Goal: Task Accomplishment & Management: Use online tool/utility

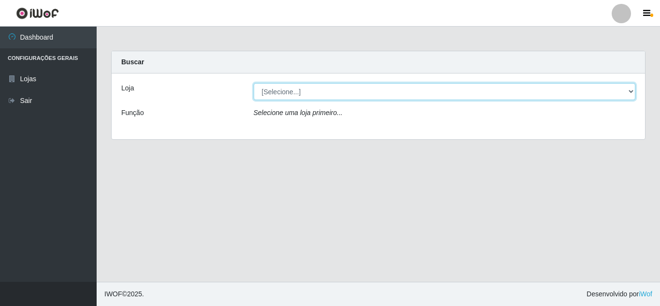
click at [291, 93] on select "[Selecione...] Queiroz Atacadão - [GEOGRAPHIC_DATA]" at bounding box center [445, 91] width 382 height 17
select select "225"
click at [254, 83] on select "[Selecione...] Queiroz Atacadão - [GEOGRAPHIC_DATA]" at bounding box center [445, 91] width 382 height 17
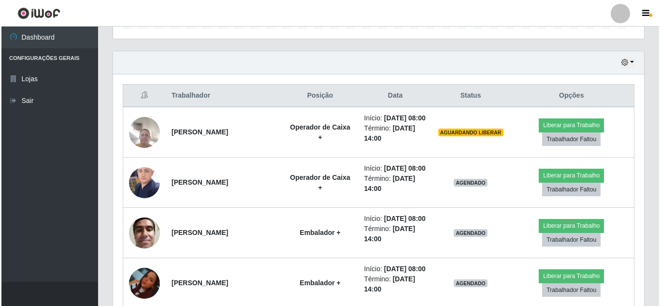
scroll to position [285, 0]
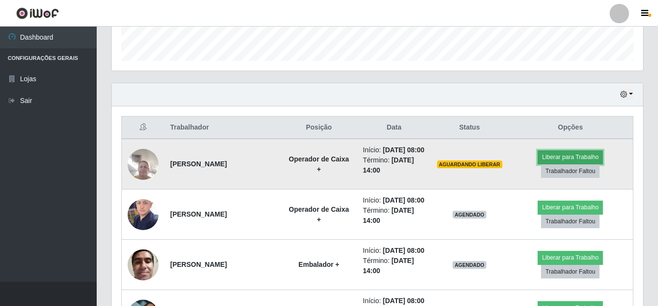
click at [559, 160] on button "Liberar para Trabalho" at bounding box center [569, 157] width 65 height 14
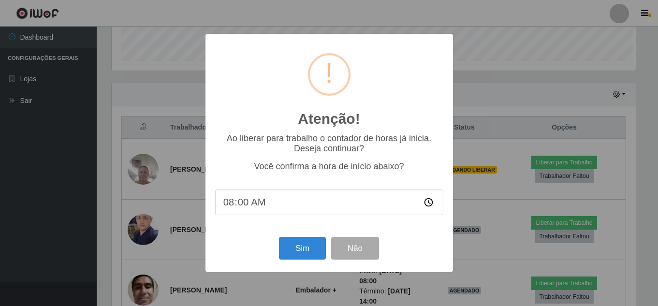
scroll to position [201, 526]
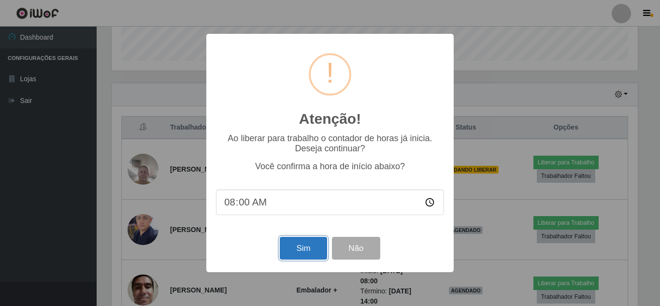
click at [294, 251] on button "Sim" at bounding box center [303, 248] width 47 height 23
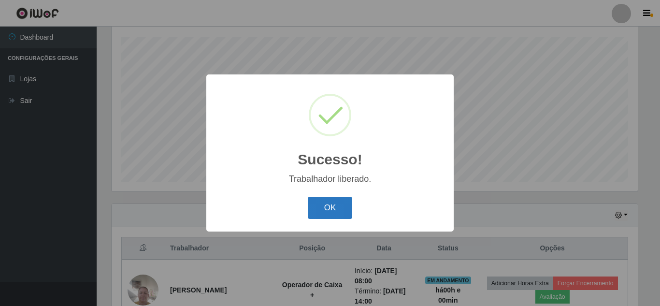
click at [325, 211] on button "OK" at bounding box center [330, 208] width 45 height 23
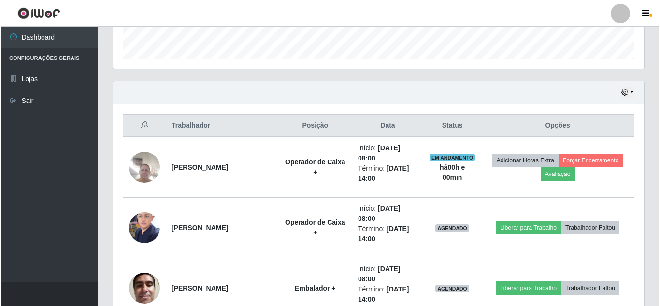
scroll to position [309, 0]
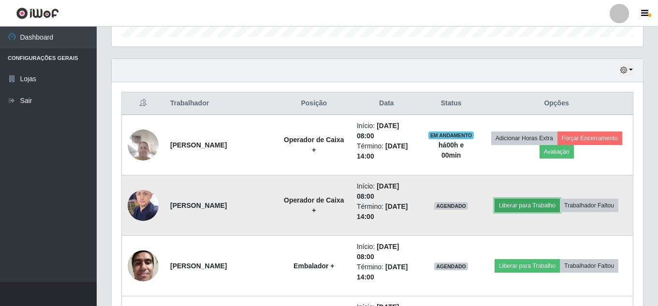
click at [536, 204] on button "Liberar para Trabalho" at bounding box center [526, 206] width 65 height 14
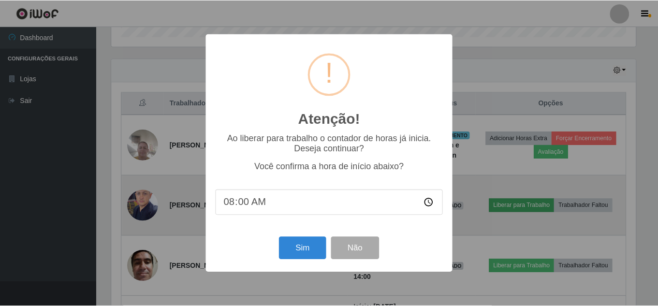
scroll to position [201, 526]
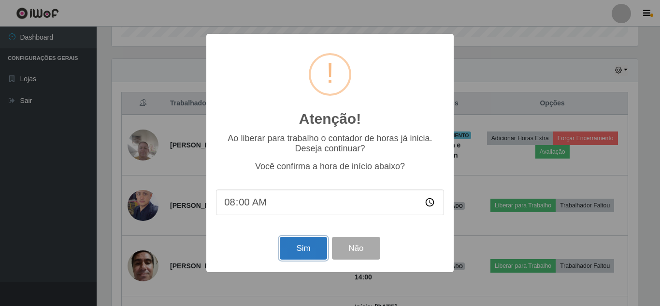
click at [305, 252] on button "Sim" at bounding box center [303, 248] width 47 height 23
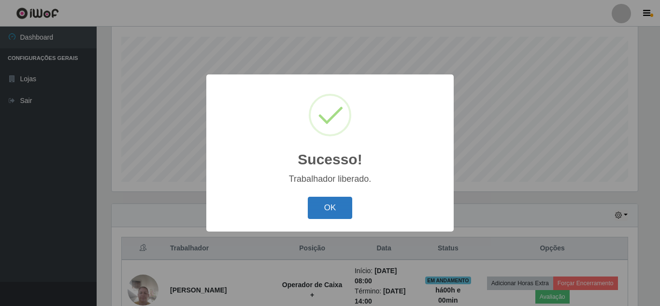
click at [333, 206] on button "OK" at bounding box center [330, 208] width 45 height 23
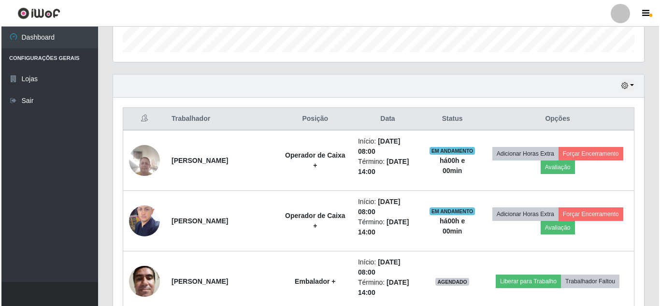
scroll to position [357, 0]
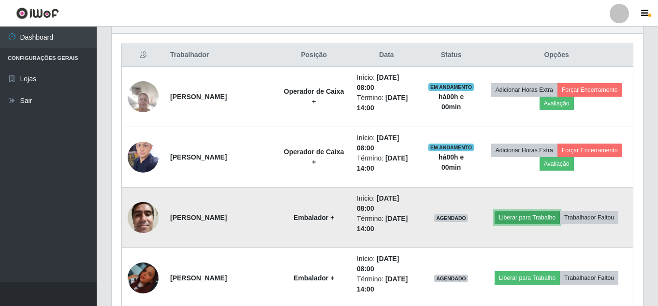
click at [542, 217] on button "Liberar para Trabalho" at bounding box center [526, 218] width 65 height 14
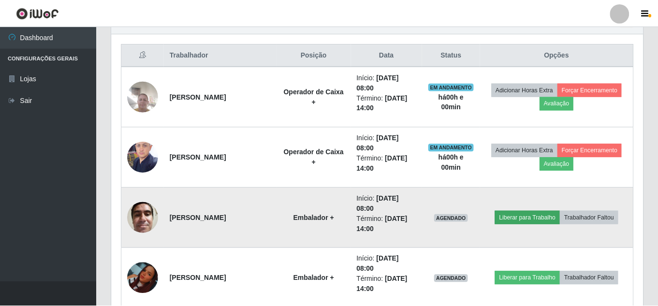
scroll to position [201, 526]
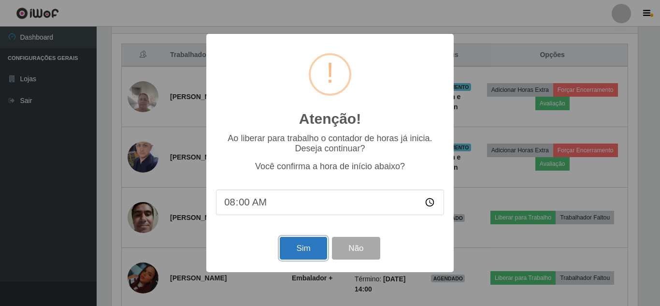
click at [301, 252] on button "Sim" at bounding box center [303, 248] width 47 height 23
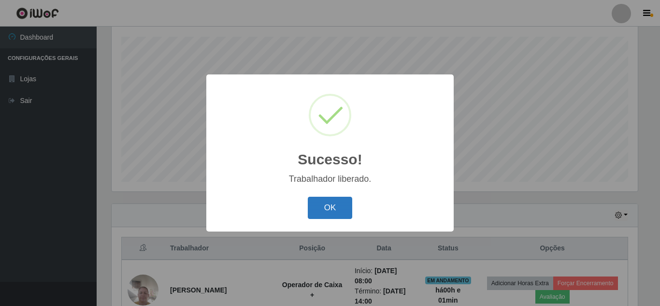
click at [325, 212] on button "OK" at bounding box center [330, 208] width 45 height 23
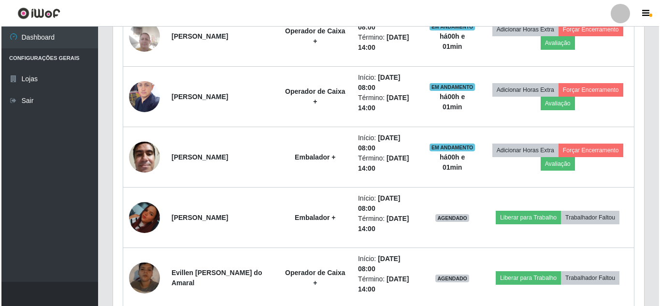
scroll to position [454, 0]
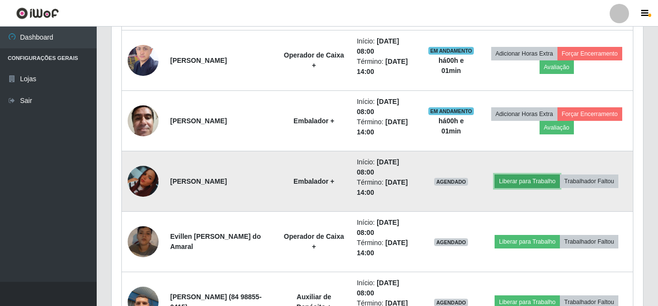
click at [547, 183] on button "Liberar para Trabalho" at bounding box center [526, 181] width 65 height 14
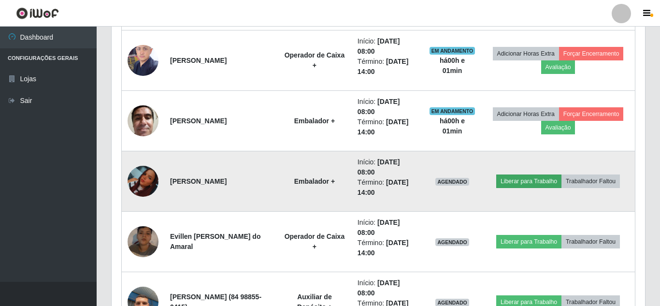
scroll to position [0, 0]
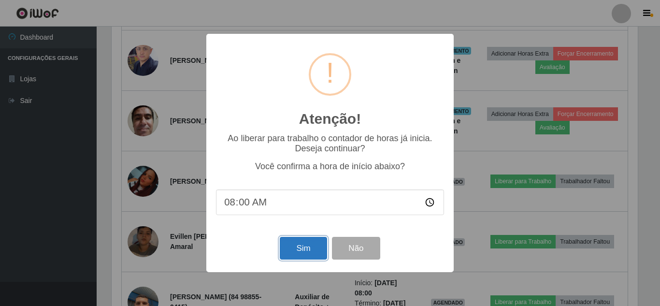
click at [305, 252] on button "Sim" at bounding box center [303, 248] width 47 height 23
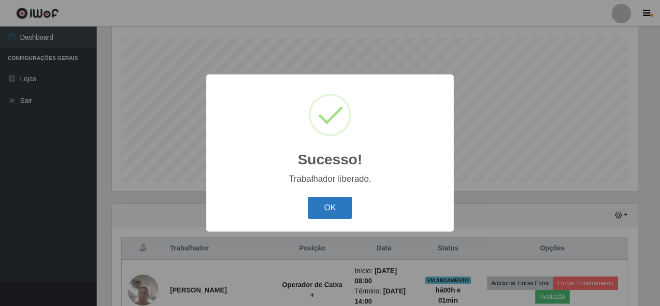
click at [329, 207] on button "OK" at bounding box center [330, 208] width 45 height 23
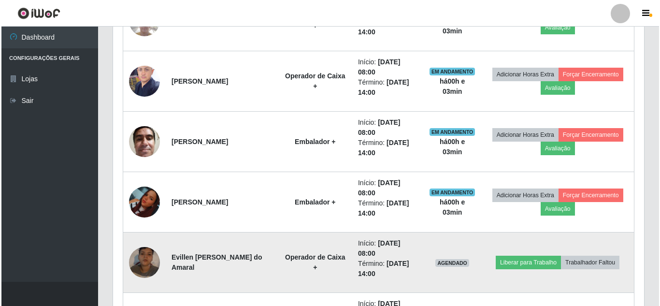
scroll to position [454, 0]
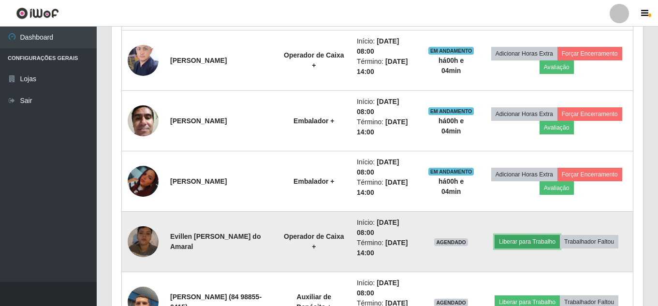
click at [549, 244] on button "Liberar para Trabalho" at bounding box center [526, 242] width 65 height 14
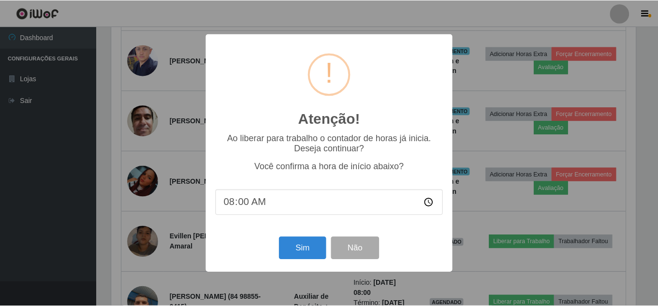
scroll to position [201, 526]
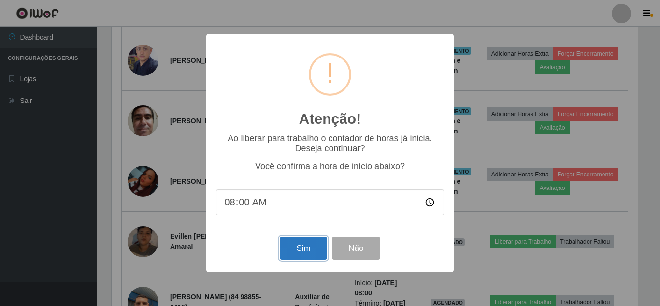
click at [315, 253] on button "Sim" at bounding box center [303, 248] width 47 height 23
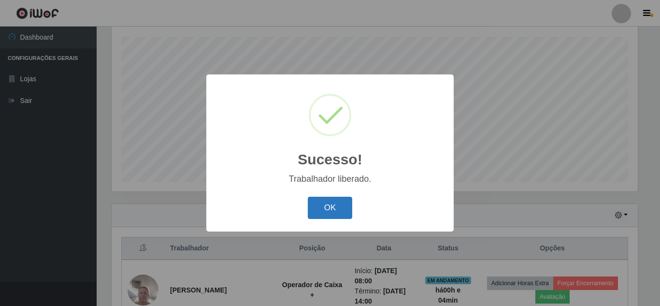
click at [325, 208] on button "OK" at bounding box center [330, 208] width 45 height 23
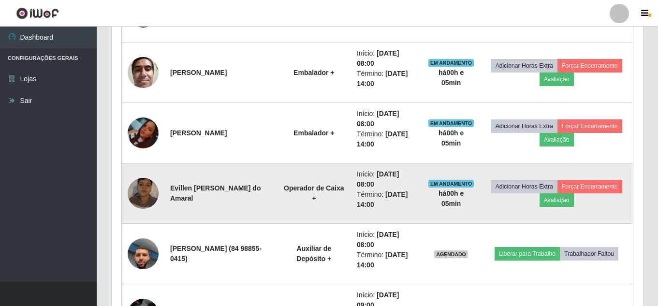
scroll to position [550, 0]
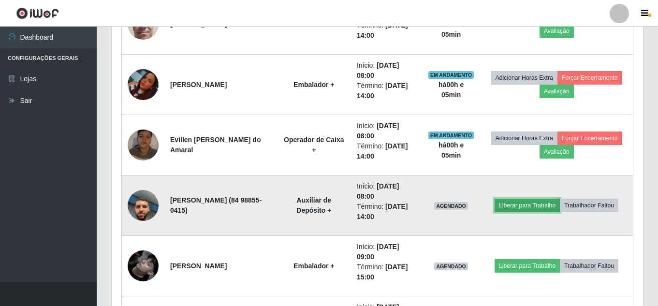
click at [544, 205] on button "Liberar para Trabalho" at bounding box center [526, 206] width 65 height 14
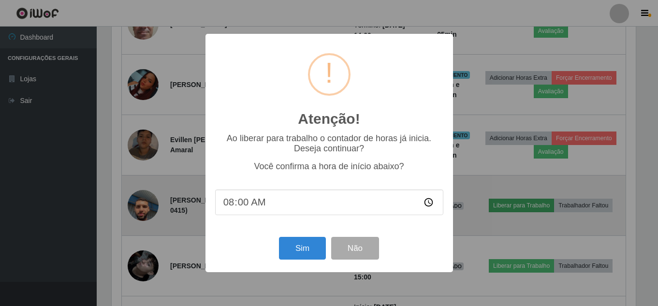
scroll to position [201, 526]
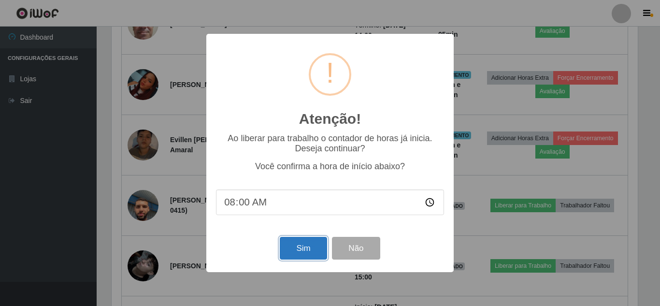
click at [288, 256] on button "Sim" at bounding box center [303, 248] width 47 height 23
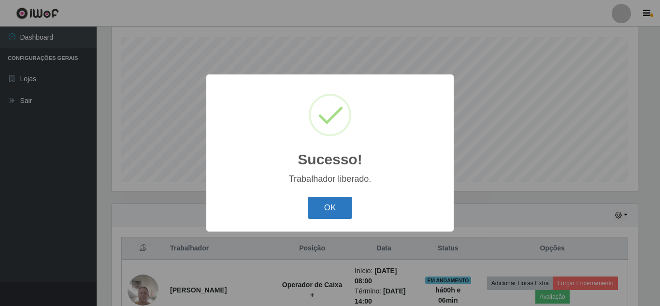
click at [325, 201] on button "OK" at bounding box center [330, 208] width 45 height 23
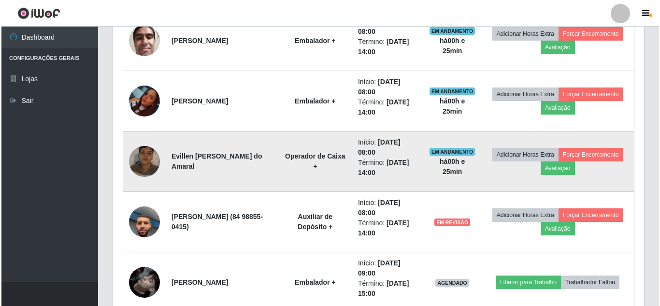
scroll to position [599, 0]
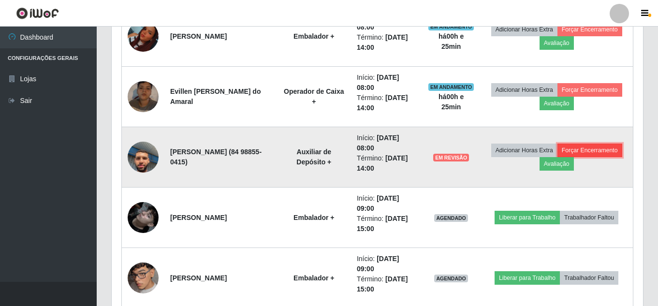
click at [557, 157] on button "Forçar Encerramento" at bounding box center [589, 150] width 65 height 14
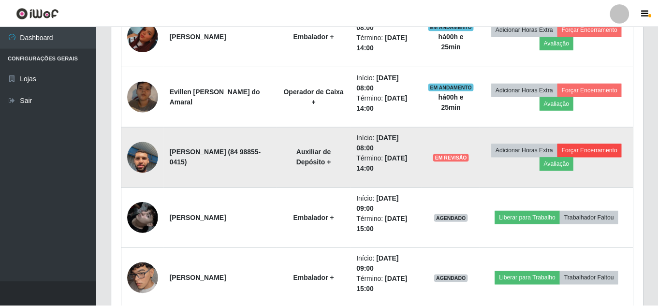
scroll to position [201, 526]
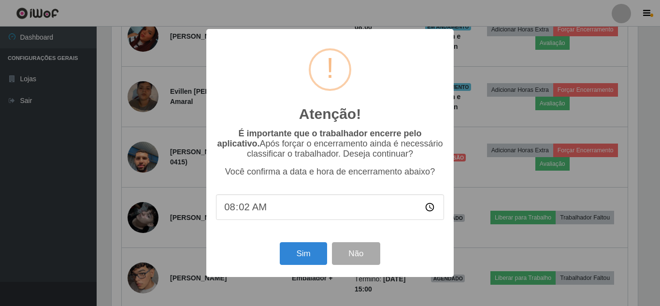
type input "08:25"
click at [300, 254] on button "Sim" at bounding box center [303, 253] width 47 height 23
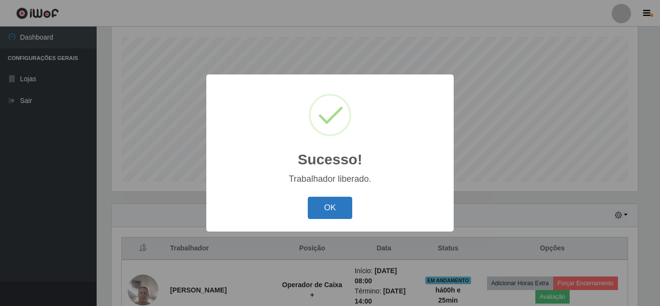
click at [343, 206] on button "OK" at bounding box center [330, 208] width 45 height 23
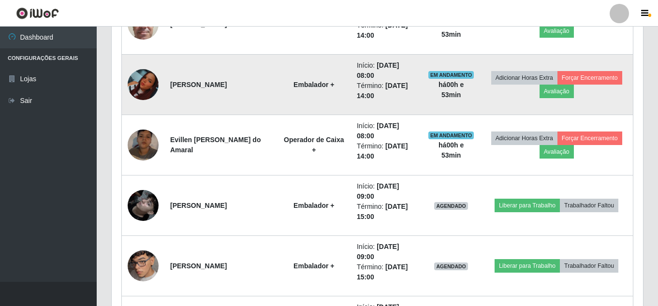
scroll to position [599, 0]
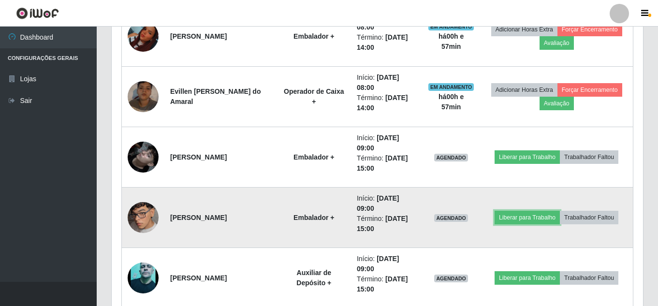
drag, startPoint x: 535, startPoint y: 215, endPoint x: 523, endPoint y: 234, distance: 21.7
click at [528, 228] on td "Liberar para Trabalho Trabalhador Faltou" at bounding box center [556, 217] width 153 height 60
click at [513, 215] on button "Liberar para Trabalho" at bounding box center [526, 218] width 65 height 14
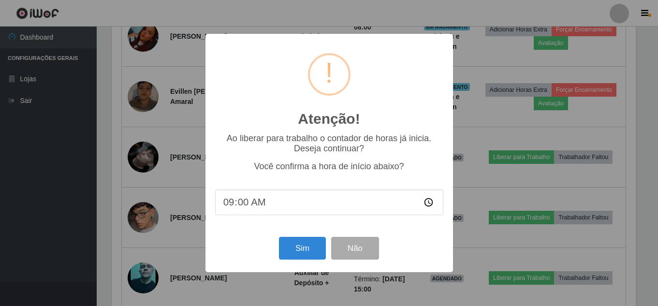
scroll to position [201, 526]
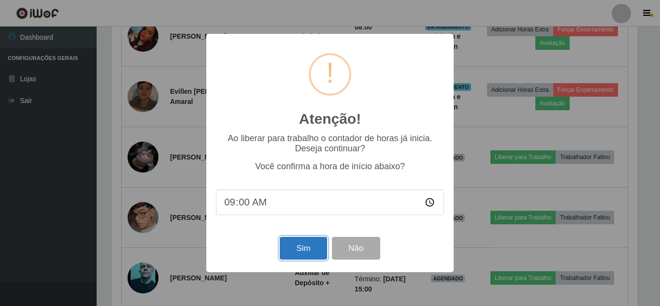
click at [292, 252] on button "Sim" at bounding box center [303, 248] width 47 height 23
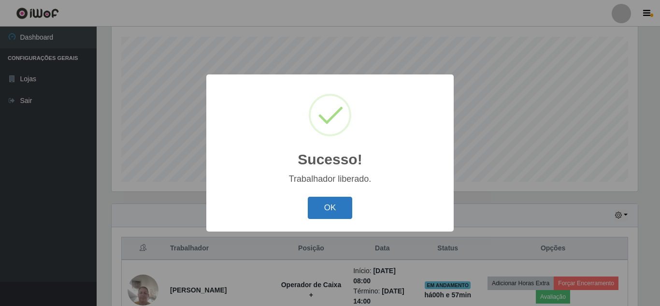
click at [331, 206] on button "OK" at bounding box center [330, 208] width 45 height 23
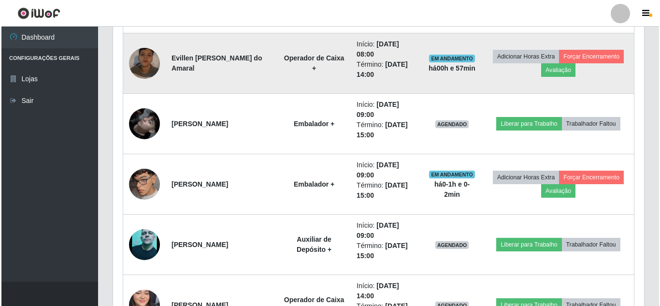
scroll to position [647, 0]
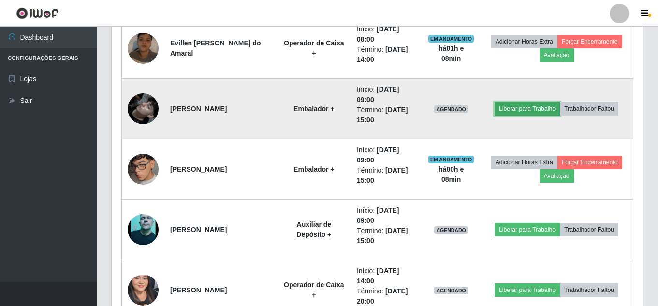
click at [539, 108] on button "Liberar para Trabalho" at bounding box center [526, 109] width 65 height 14
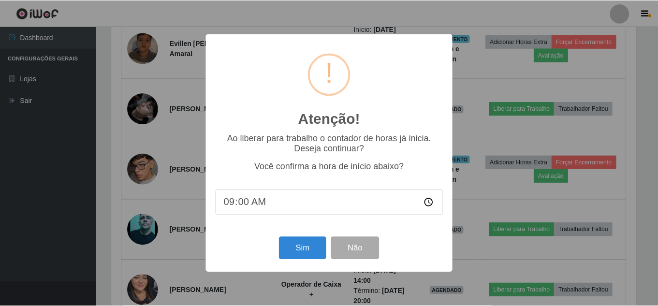
scroll to position [201, 526]
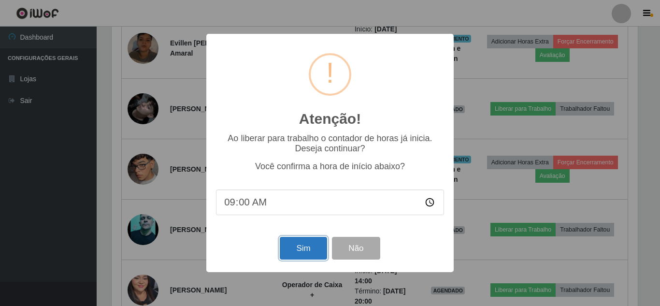
drag, startPoint x: 289, startPoint y: 251, endPoint x: 295, endPoint y: 247, distance: 6.3
click at [290, 250] on button "Sim" at bounding box center [303, 248] width 47 height 23
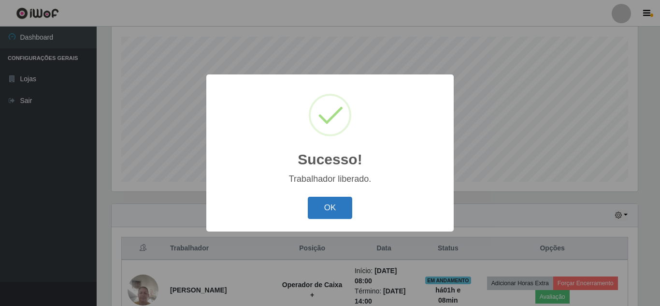
click at [331, 206] on button "OK" at bounding box center [330, 208] width 45 height 23
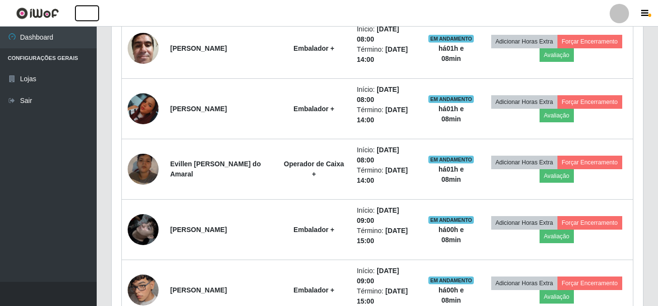
scroll to position [550, 0]
